Goal: Book appointment/travel/reservation

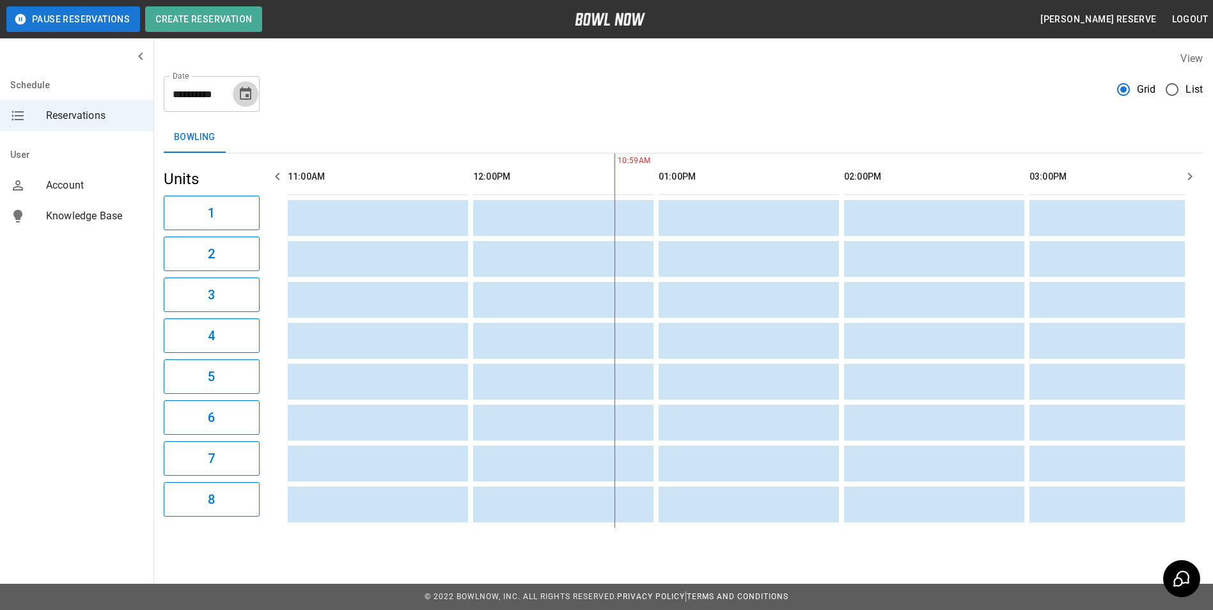
click at [247, 89] on icon "Choose date, selected date is Oct 12, 2025" at bounding box center [246, 93] width 12 height 13
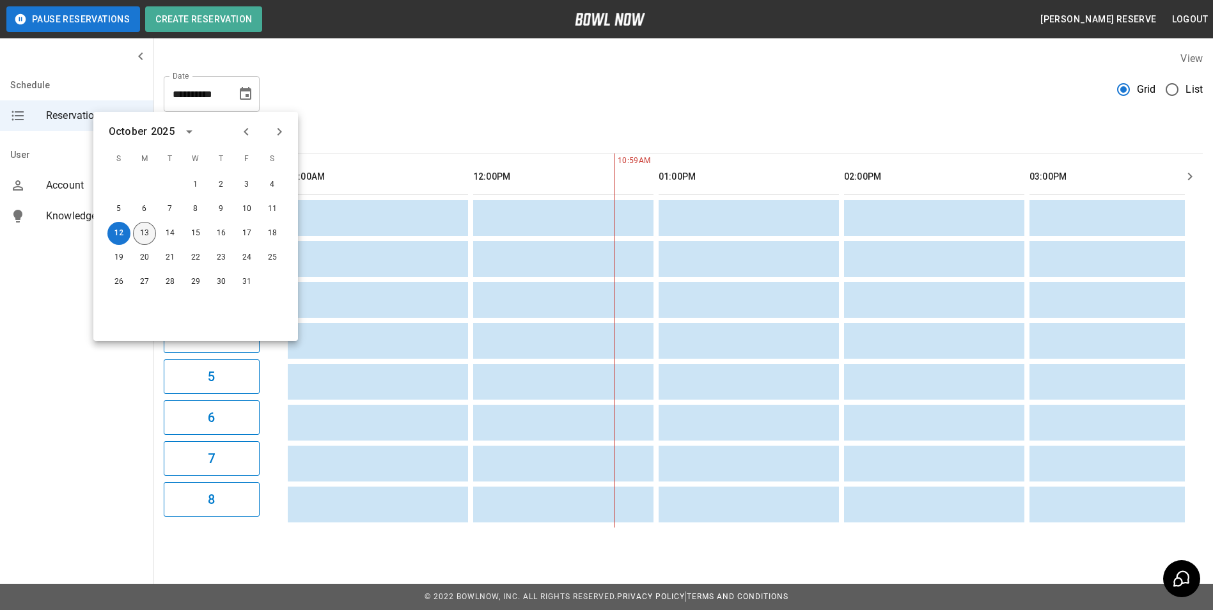
click at [146, 227] on button "13" at bounding box center [144, 233] width 23 height 23
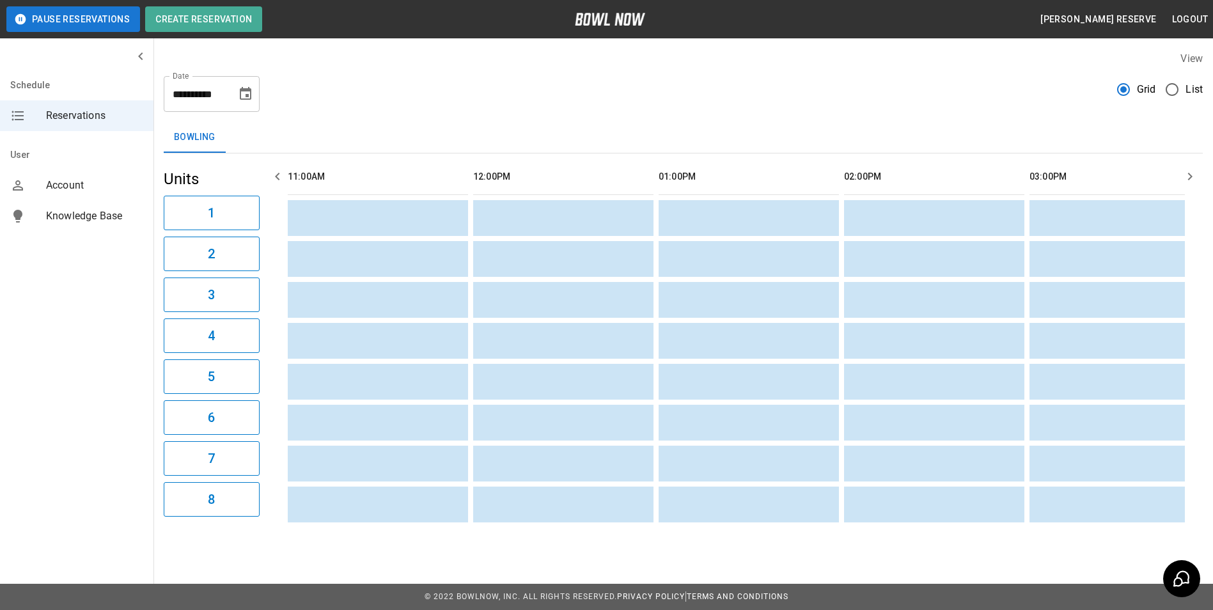
type input "**********"
click at [1190, 170] on icon "button" at bounding box center [1190, 176] width 15 height 15
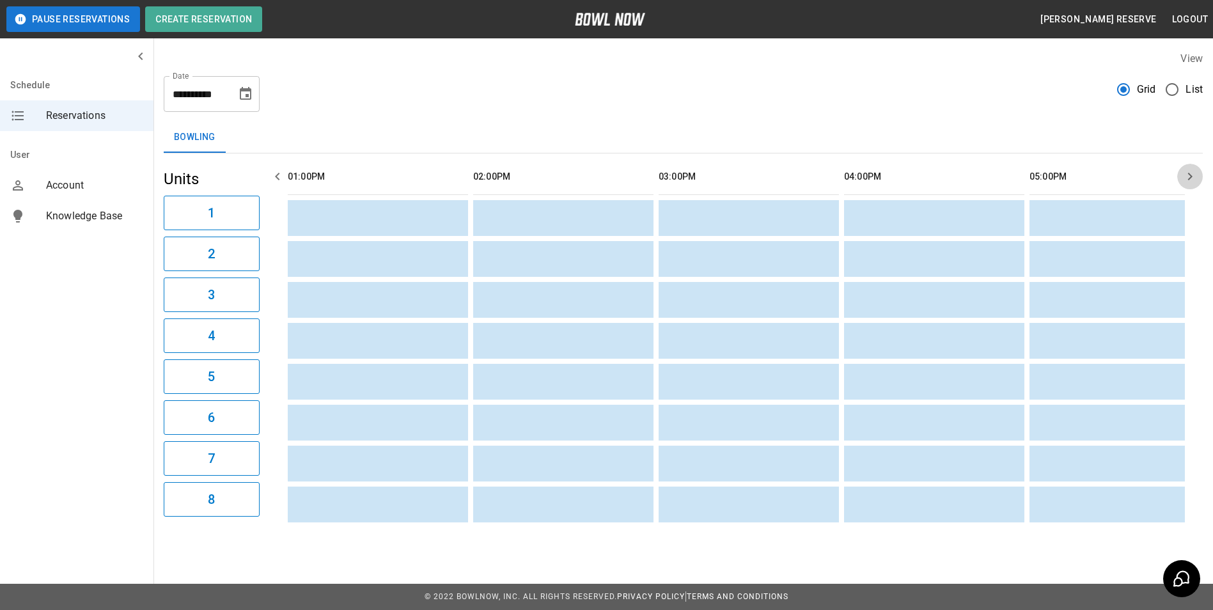
click at [1190, 170] on icon "button" at bounding box center [1190, 176] width 15 height 15
click at [1190, 171] on icon "button" at bounding box center [1190, 176] width 15 height 15
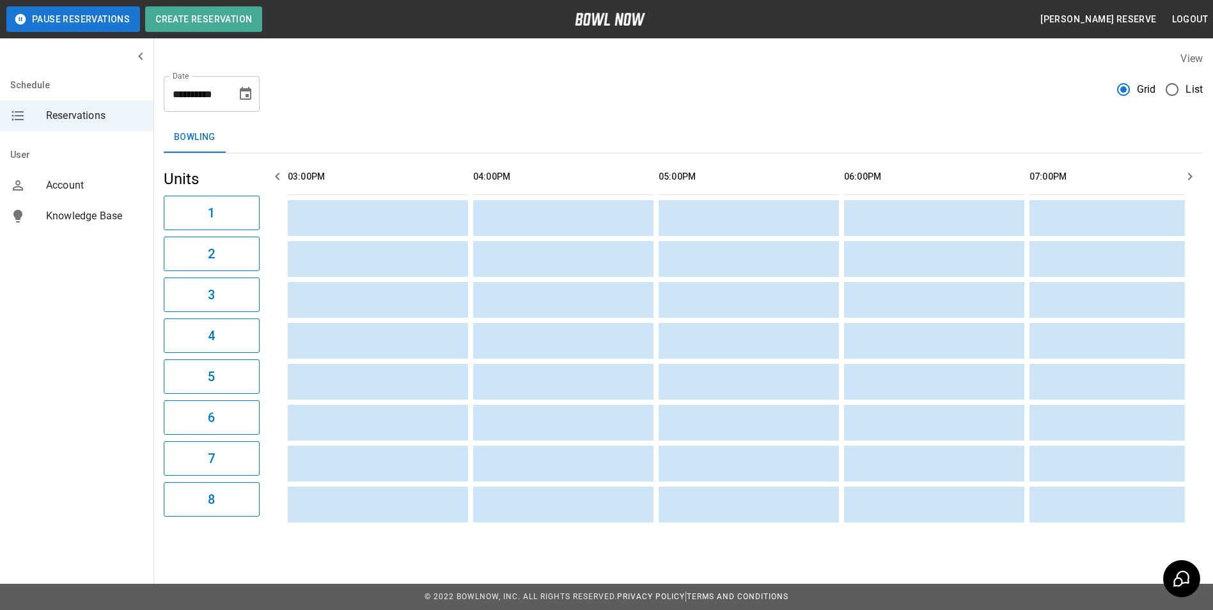
scroll to position [0, 927]
click at [1190, 171] on icon "button" at bounding box center [1190, 176] width 15 height 15
click at [1189, 171] on icon "button" at bounding box center [1190, 176] width 15 height 15
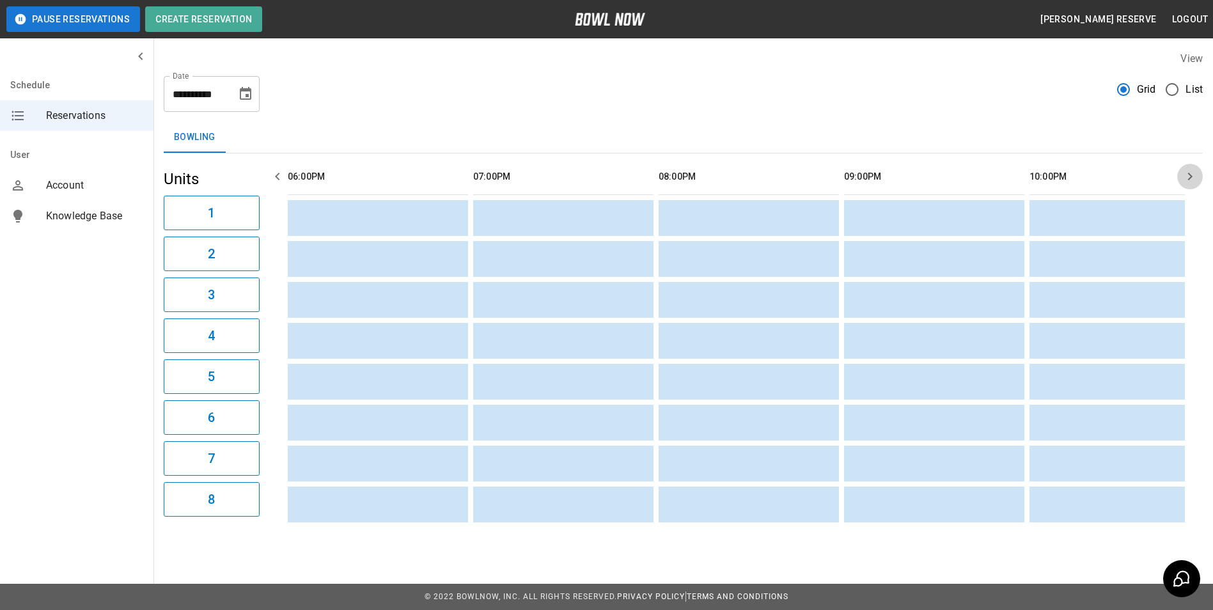
click at [1189, 171] on icon "button" at bounding box center [1190, 176] width 15 height 15
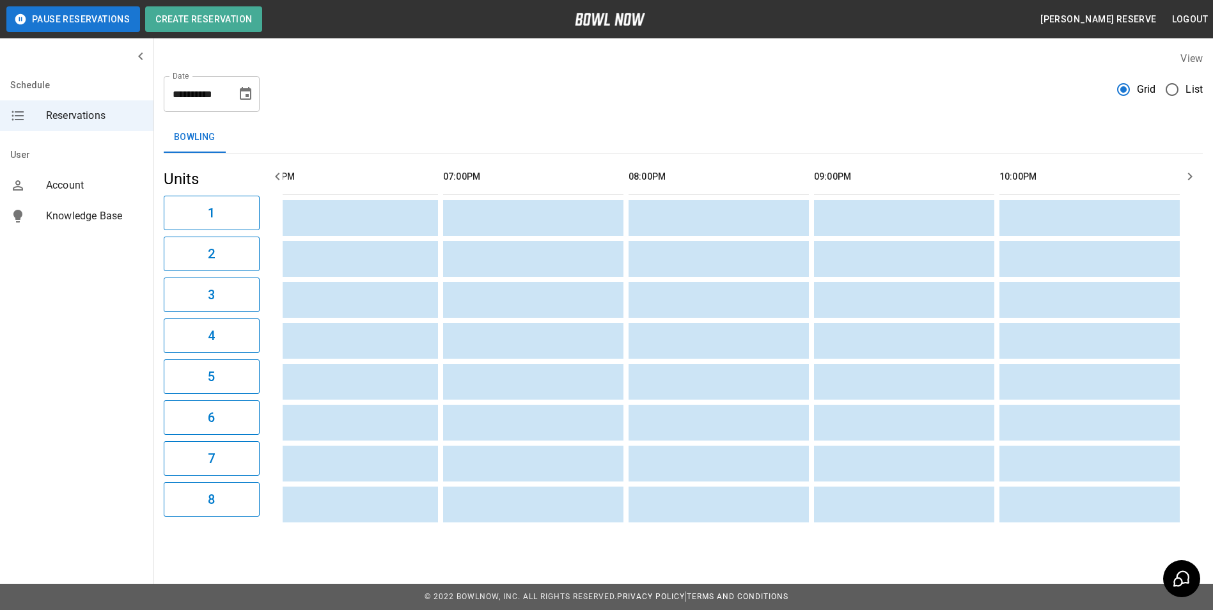
click at [1188, 171] on icon "button" at bounding box center [1190, 176] width 15 height 15
click at [1187, 171] on icon "button" at bounding box center [1190, 176] width 15 height 15
click at [276, 173] on icon "button" at bounding box center [277, 176] width 15 height 15
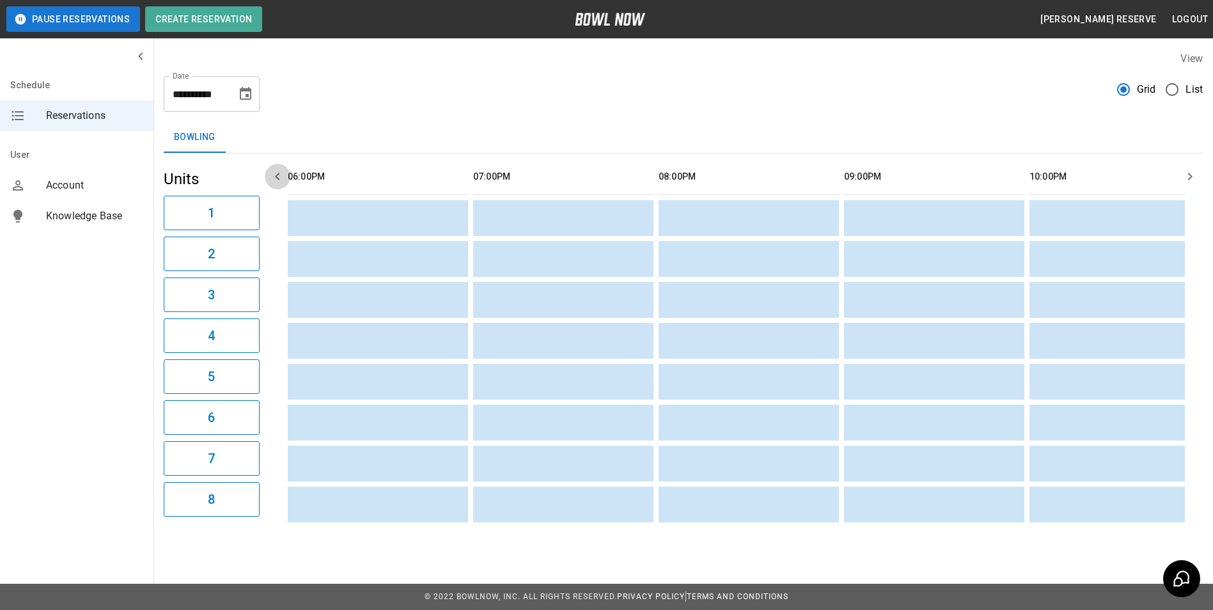
click at [276, 173] on icon "button" at bounding box center [277, 176] width 15 height 15
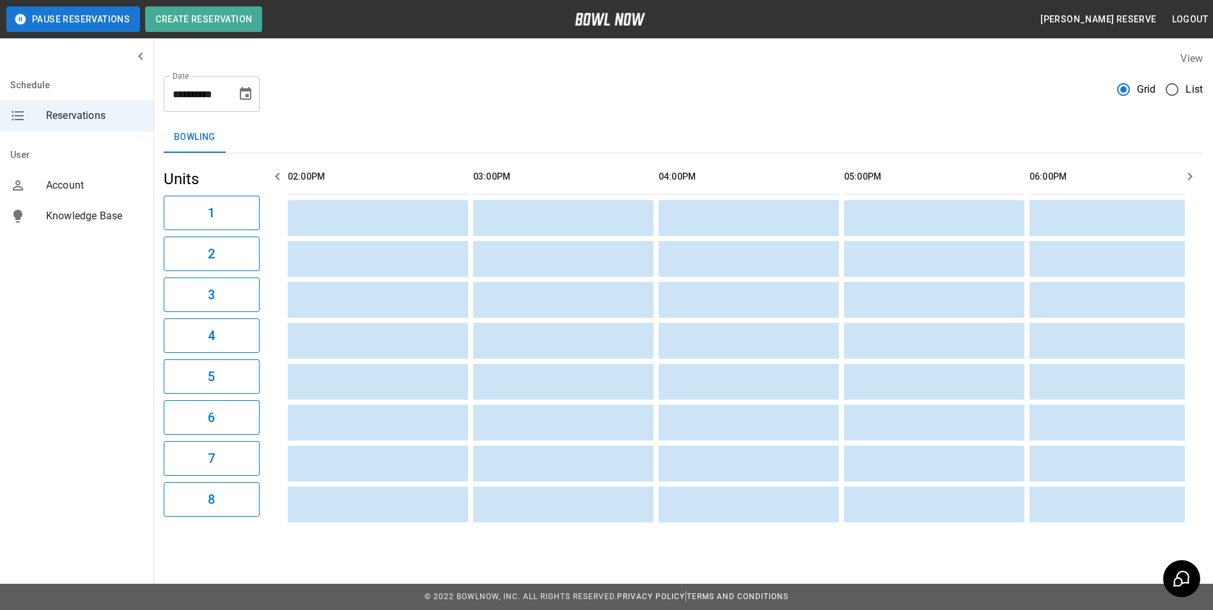
click at [276, 173] on icon "button" at bounding box center [277, 176] width 15 height 15
